Goal: Task Accomplishment & Management: Complete application form

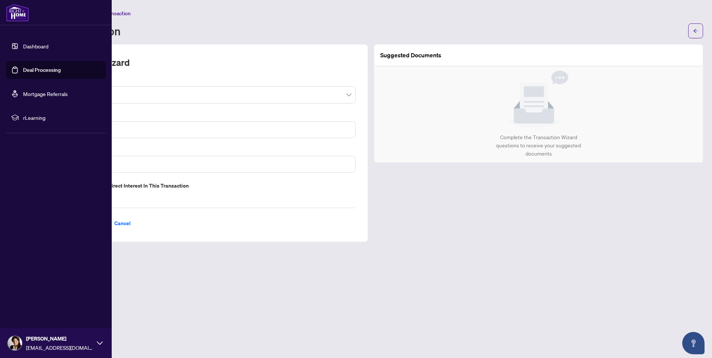
click at [39, 46] on link "Dashboard" at bounding box center [35, 46] width 25 height 7
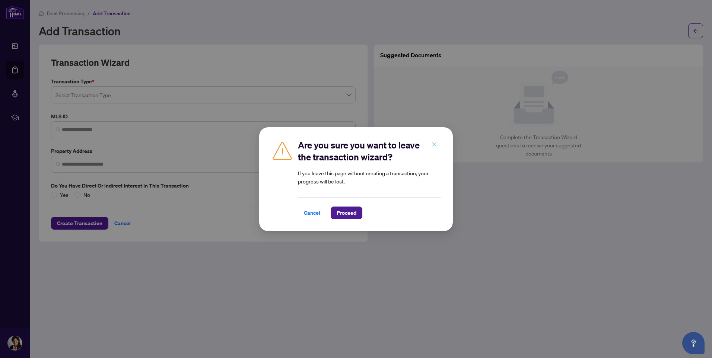
click at [437, 146] on icon "close" at bounding box center [434, 144] width 5 height 5
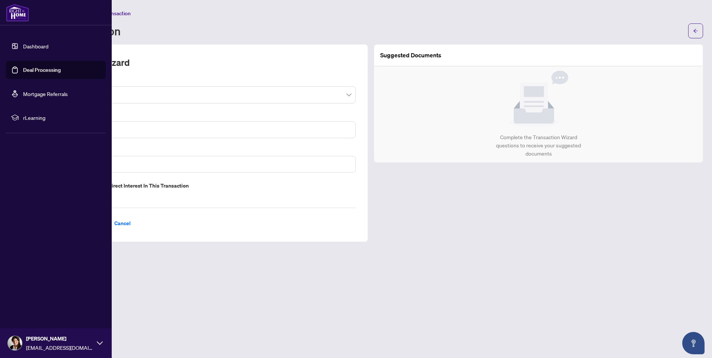
click at [35, 72] on link "Deal Processing" at bounding box center [42, 70] width 38 height 7
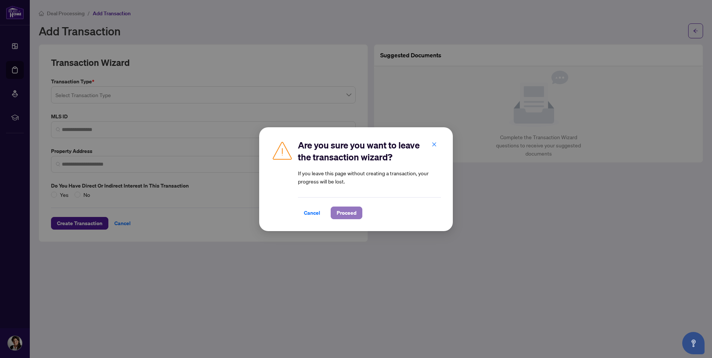
click at [340, 214] on span "Proceed" at bounding box center [347, 213] width 20 height 12
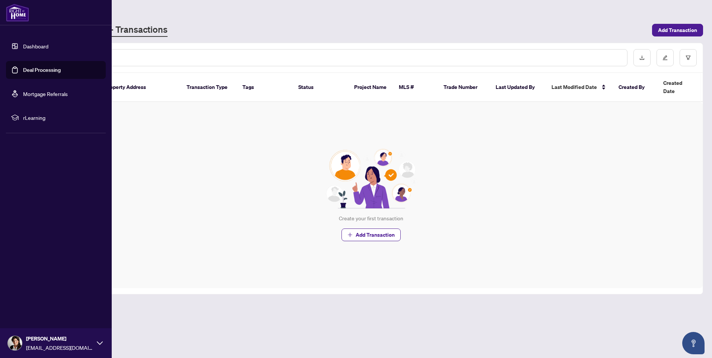
click at [25, 45] on link "Dashboard" at bounding box center [35, 46] width 25 height 7
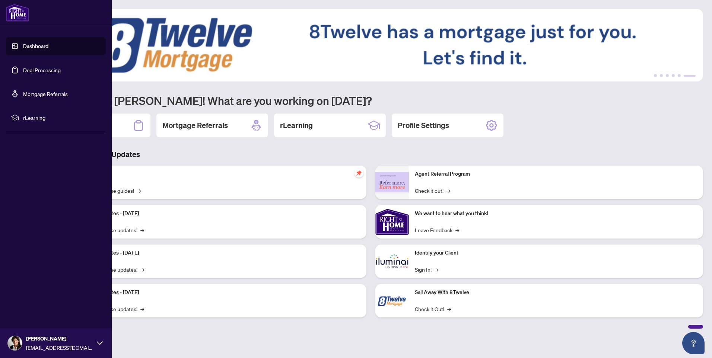
click at [23, 46] on link "Dashboard" at bounding box center [35, 46] width 25 height 7
click at [40, 71] on link "Deal Processing" at bounding box center [42, 70] width 38 height 7
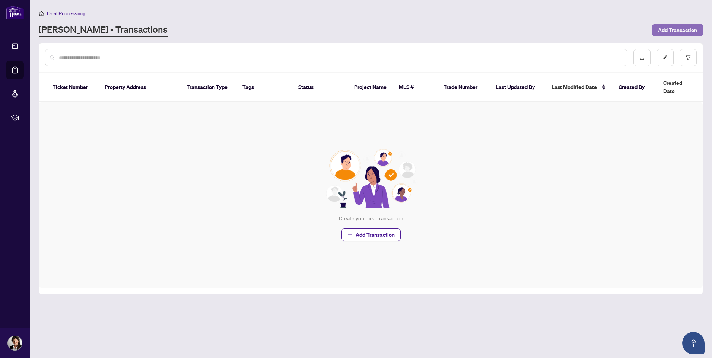
click at [671, 28] on span "Add Transaction" at bounding box center [677, 30] width 39 height 12
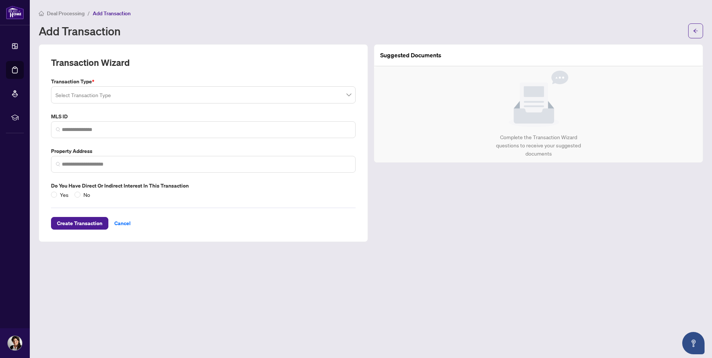
click at [73, 93] on input "search" at bounding box center [199, 96] width 289 height 16
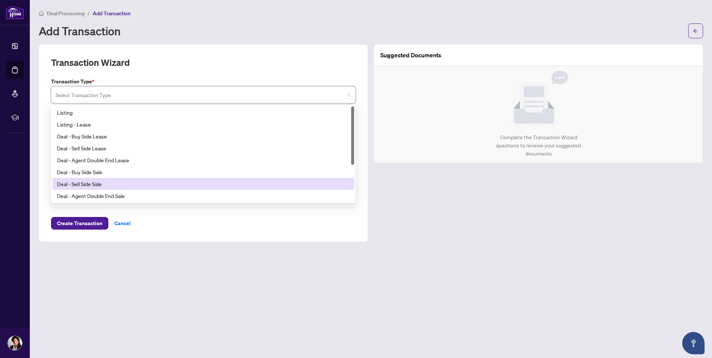
click at [89, 186] on div "Deal - Sell Side Sale" at bounding box center [203, 184] width 293 height 8
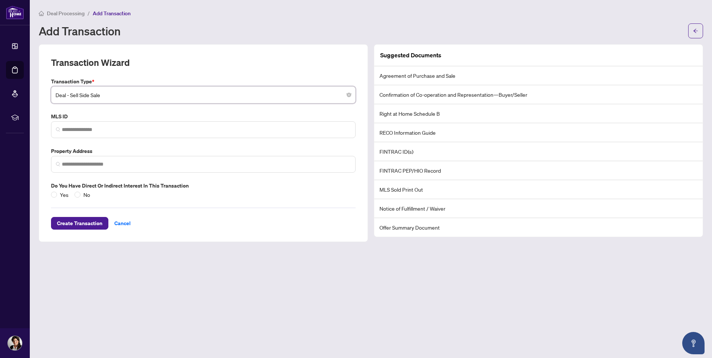
click at [428, 115] on li "Right at Home Schedule B" at bounding box center [538, 113] width 329 height 19
click at [131, 95] on span "Deal - Sell Side Sale" at bounding box center [203, 95] width 296 height 14
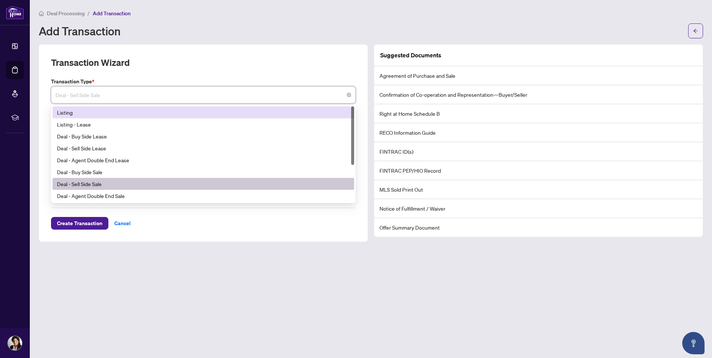
click at [91, 112] on div "Listing" at bounding box center [203, 112] width 293 height 8
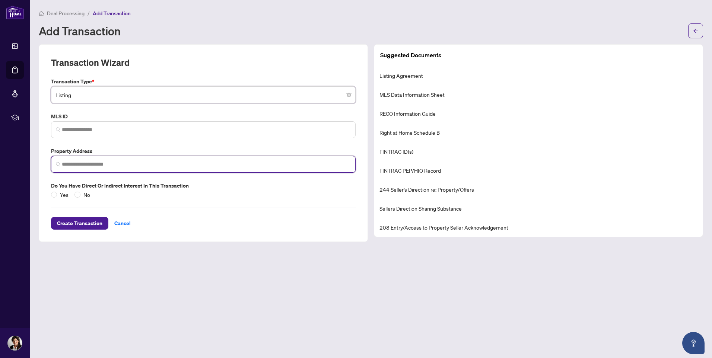
click at [76, 162] on input "search" at bounding box center [206, 165] width 289 height 8
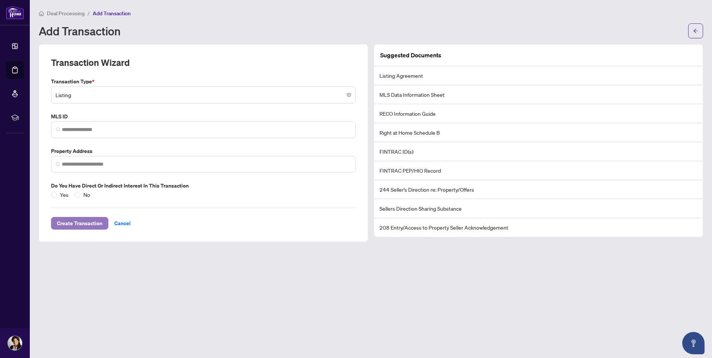
click at [83, 223] on span "Create Transaction" at bounding box center [79, 224] width 45 height 12
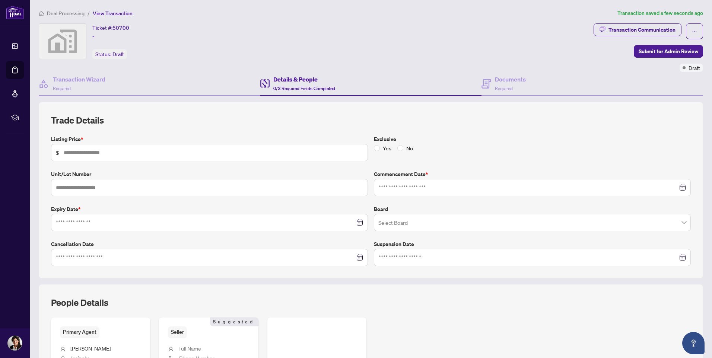
click at [291, 89] on span "0/3 Required Fields Completed" at bounding box center [304, 89] width 62 height 6
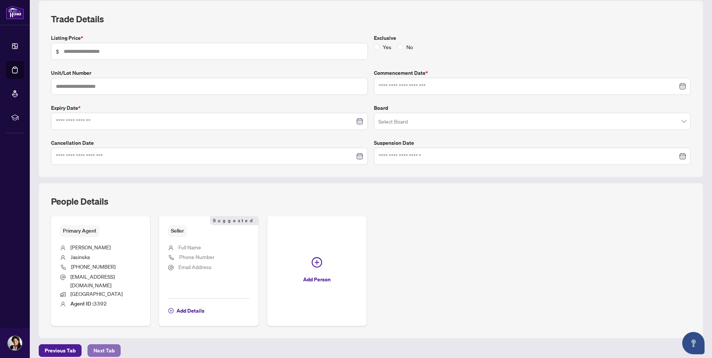
click at [106, 345] on span "Next Tab" at bounding box center [103, 351] width 21 height 12
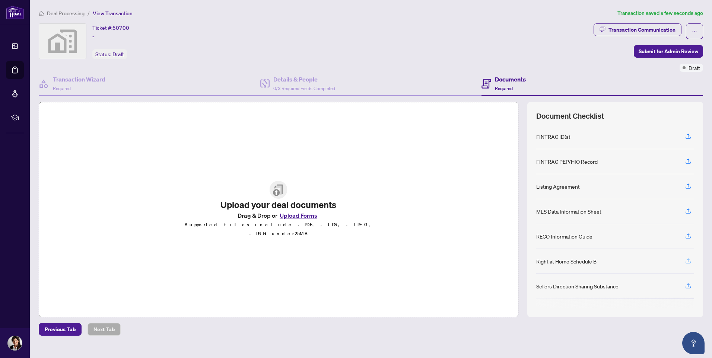
click at [688, 263] on icon "button" at bounding box center [688, 261] width 7 height 7
